Goal: Information Seeking & Learning: Learn about a topic

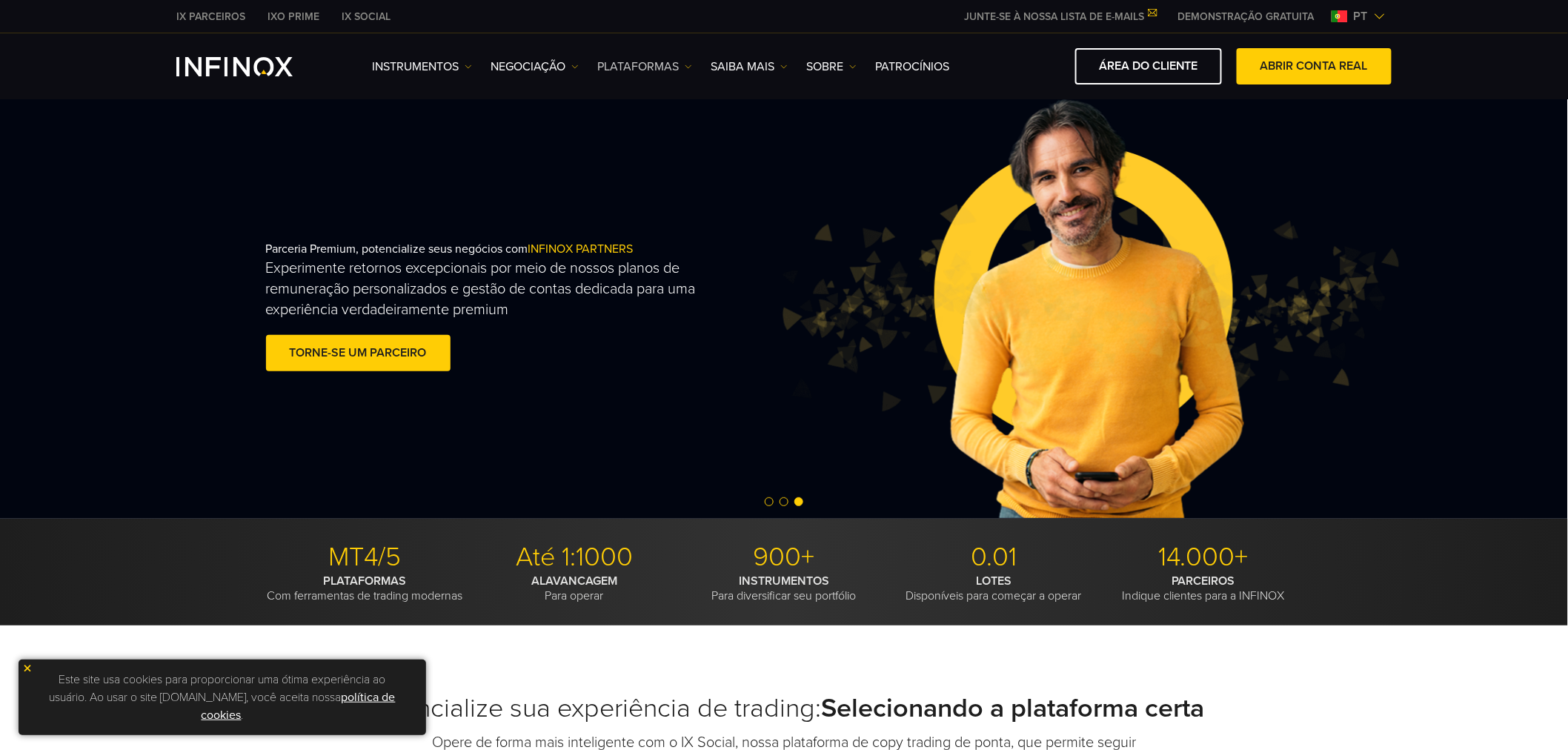
click at [664, 65] on link "PLATAFORMAS" at bounding box center [644, 66] width 95 height 17
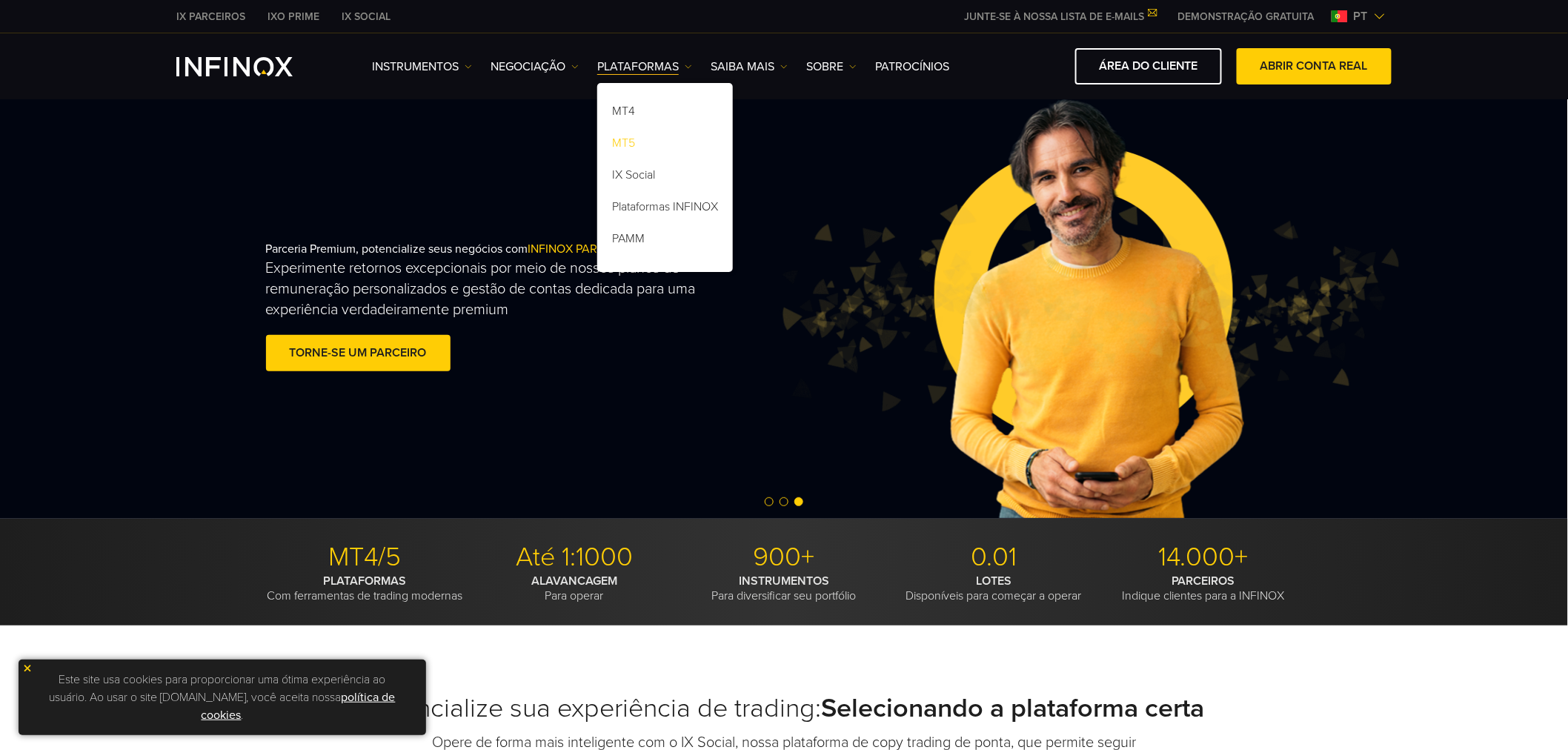
click at [641, 146] on link "MT5" at bounding box center [665, 146] width 136 height 31
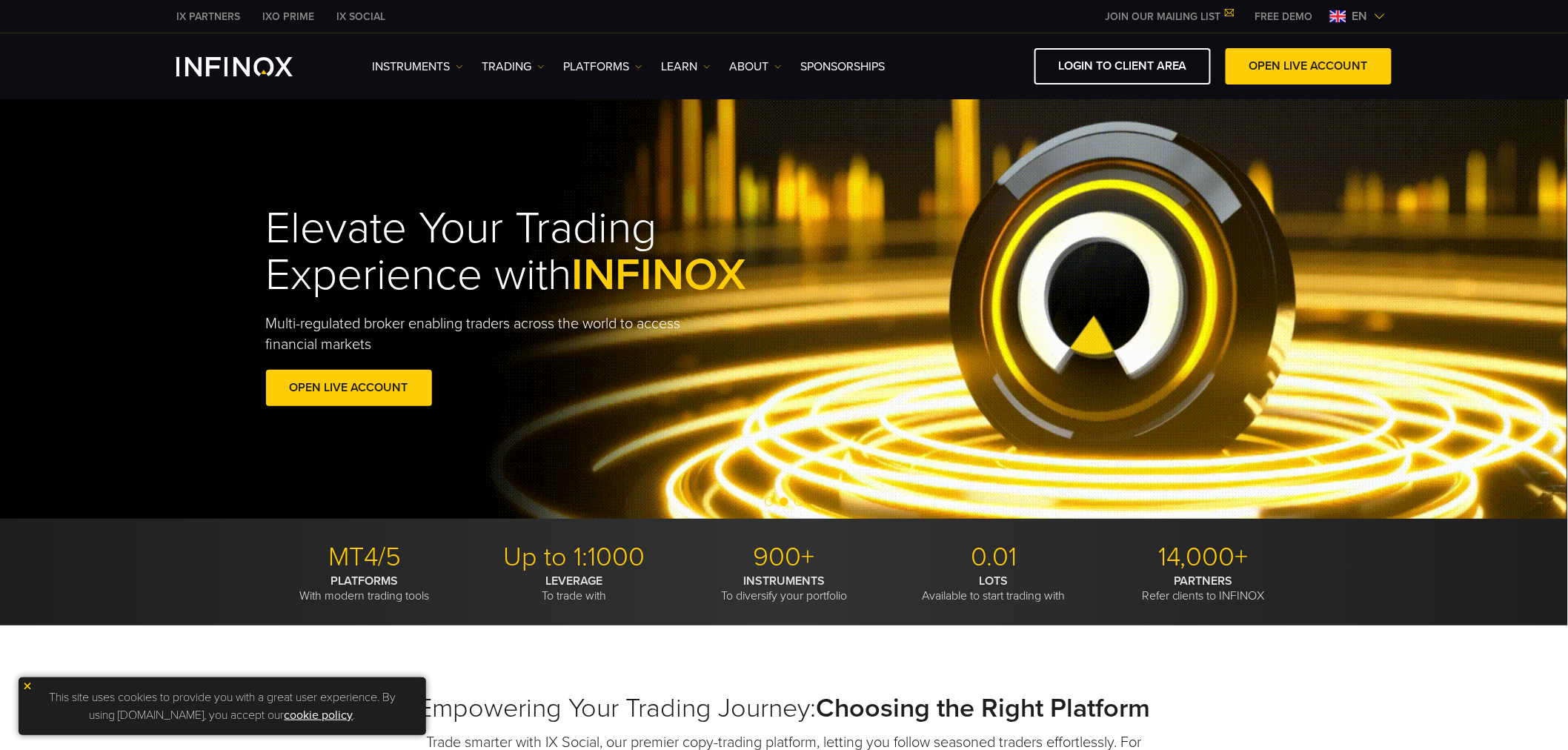
click at [1372, 13] on span "en" at bounding box center [1359, 16] width 27 height 17
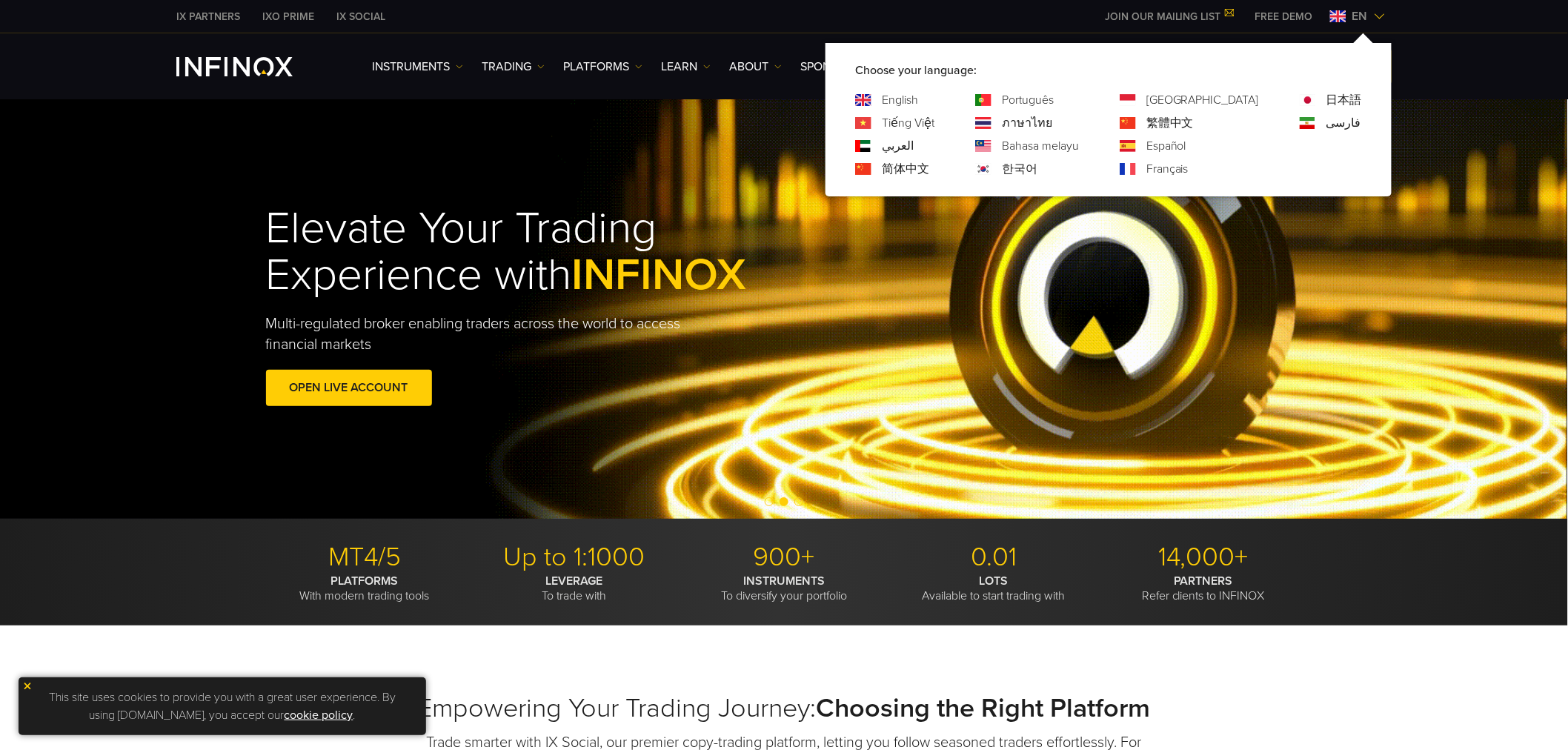
click at [1054, 94] on link "Português" at bounding box center [1027, 99] width 52 height 17
